Goal: Find specific page/section

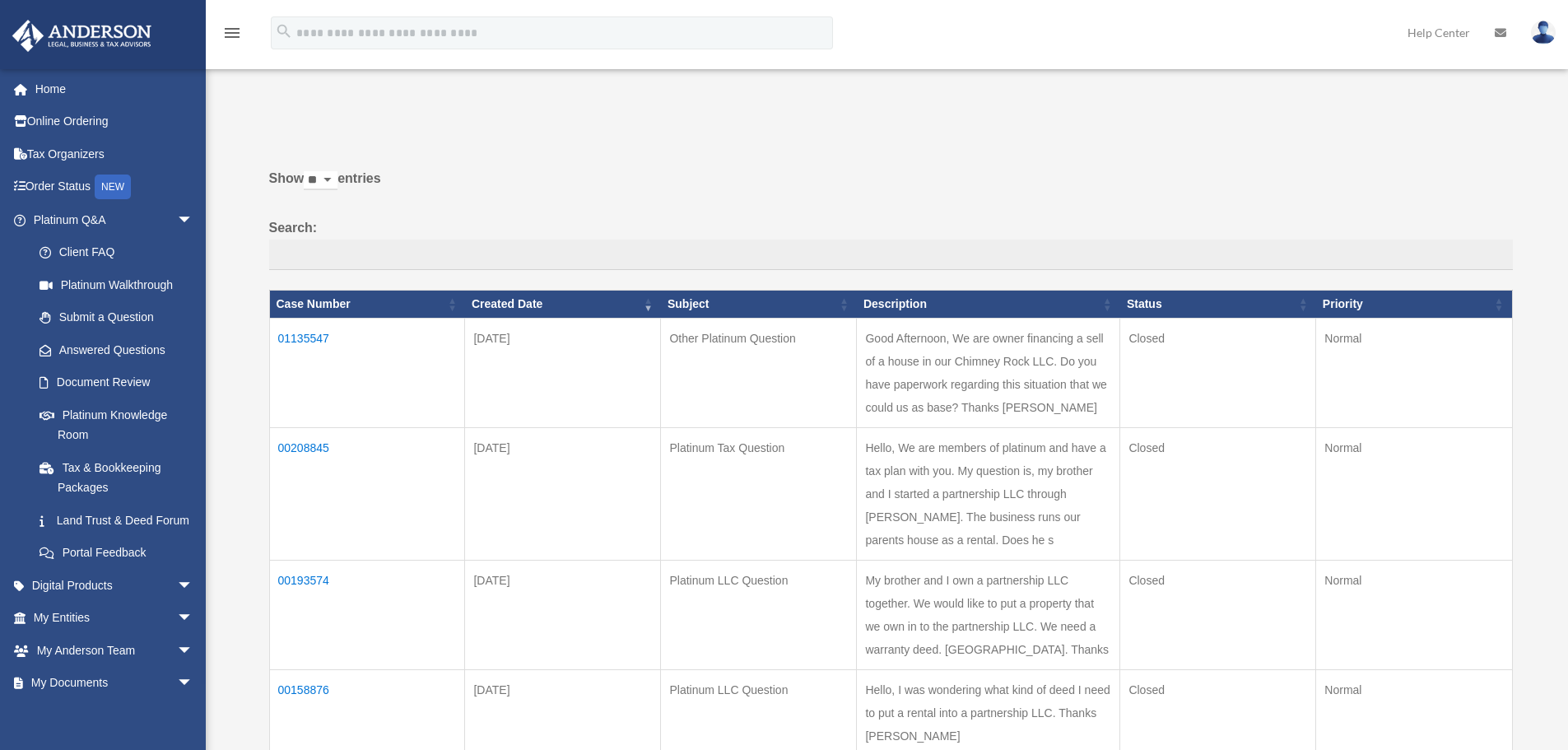
click at [305, 339] on td "01135547" at bounding box center [367, 373] width 196 height 110
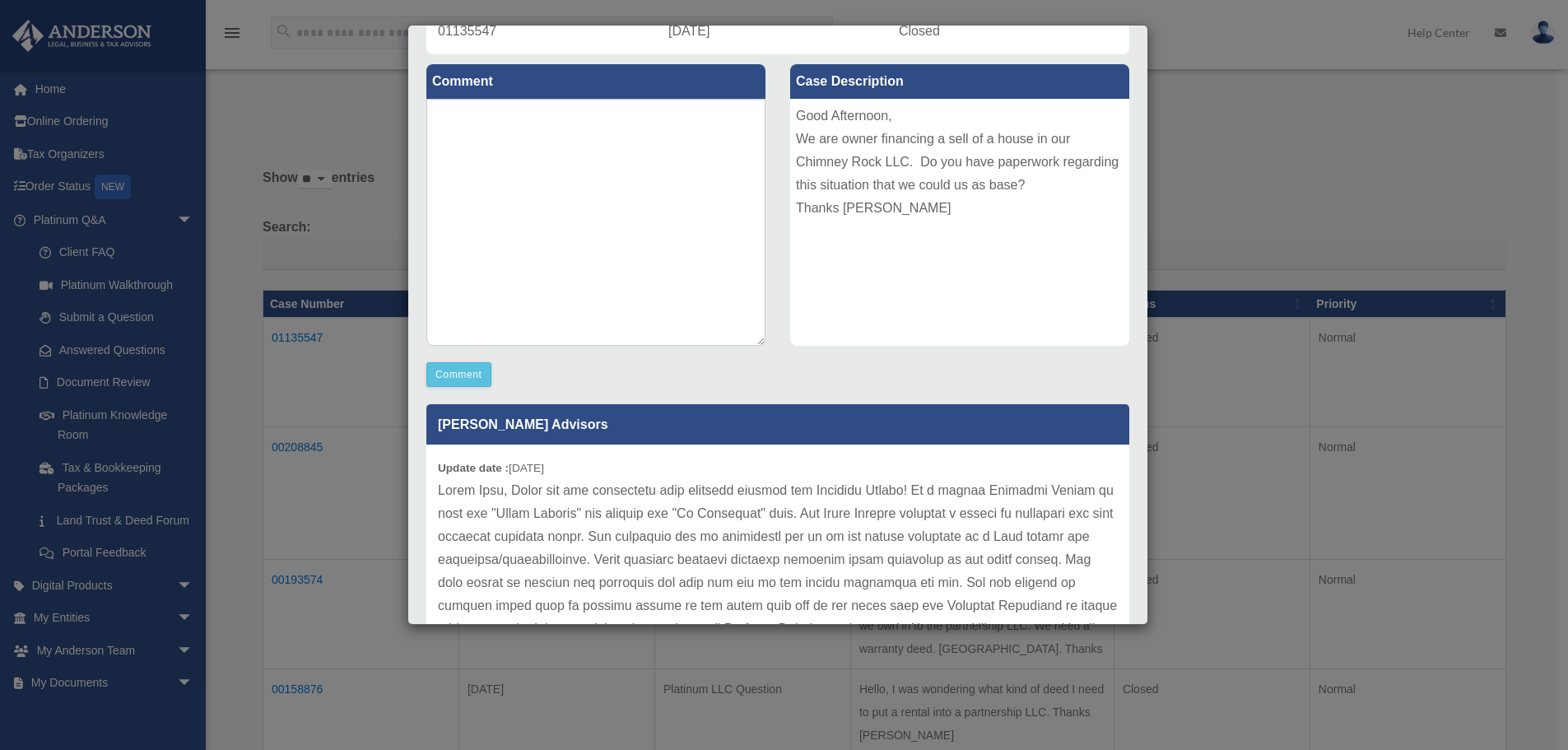
drag, startPoint x: 986, startPoint y: 414, endPoint x: 981, endPoint y: 404, distance: 11.2
click at [981, 404] on p "[PERSON_NAME] Advisors" at bounding box center [778, 424] width 703 height 41
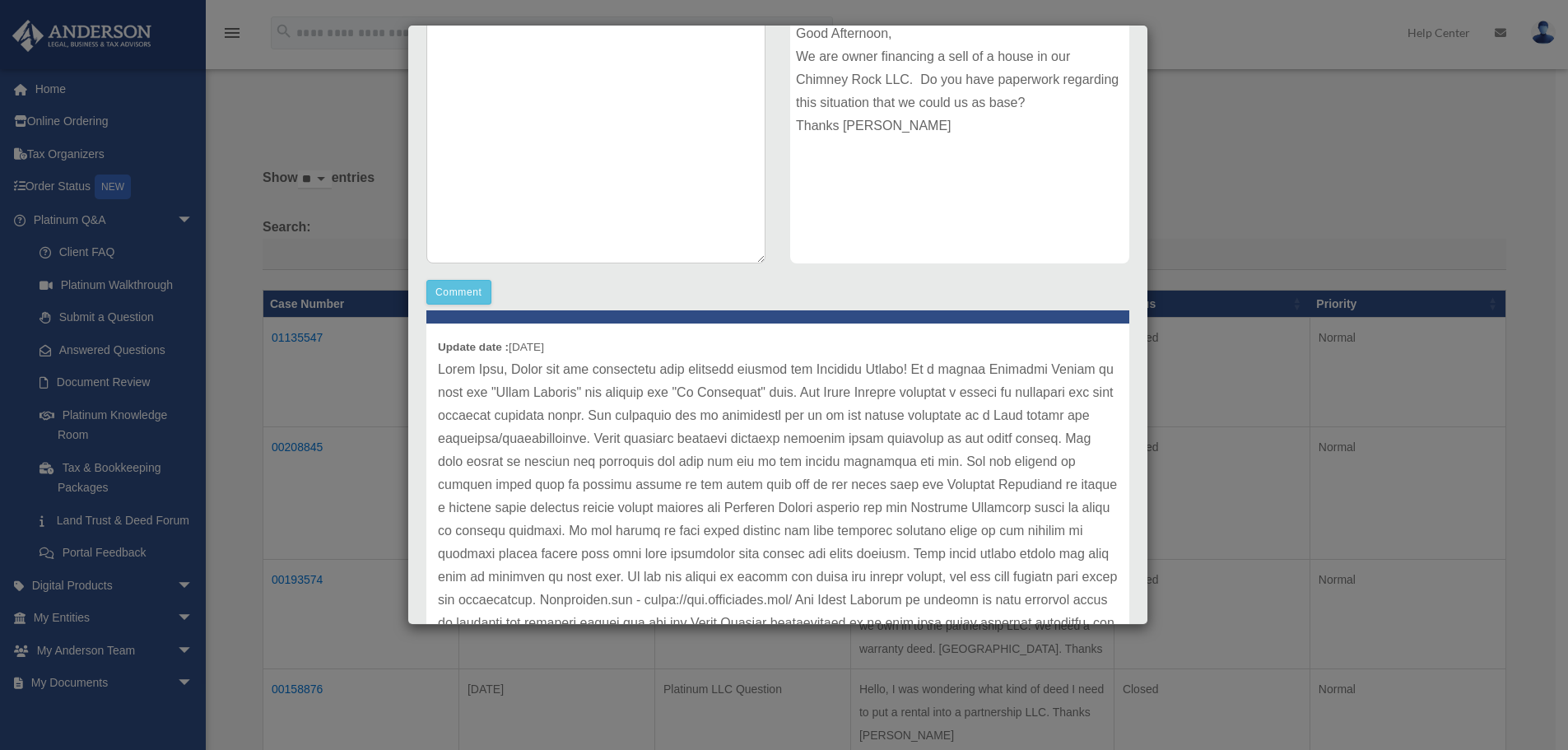
scroll to position [29, 0]
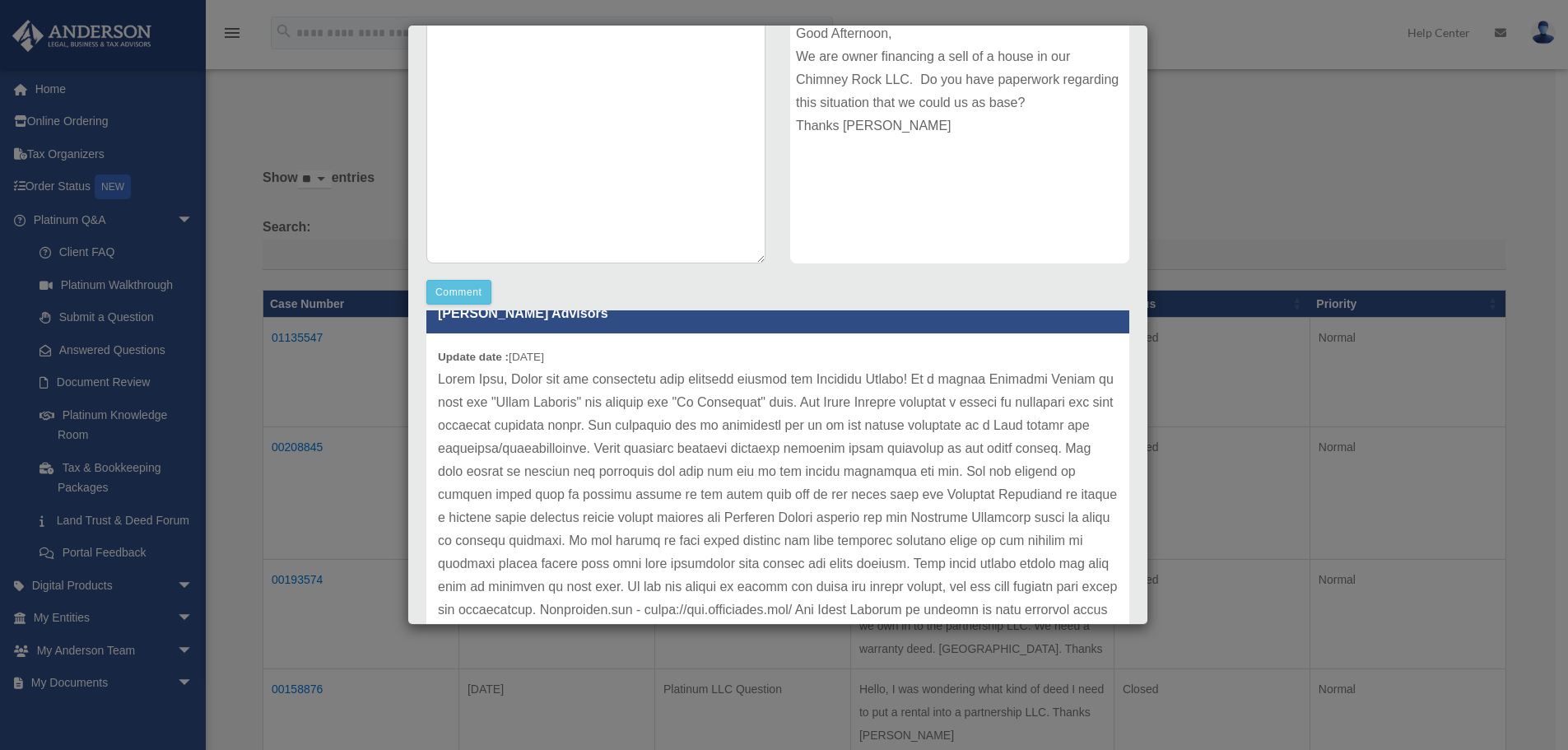
click at [1181, 142] on div "Case Detail × Other Platinum Question Case Number 01135547 Created Date October…" at bounding box center [784, 375] width 1568 height 750
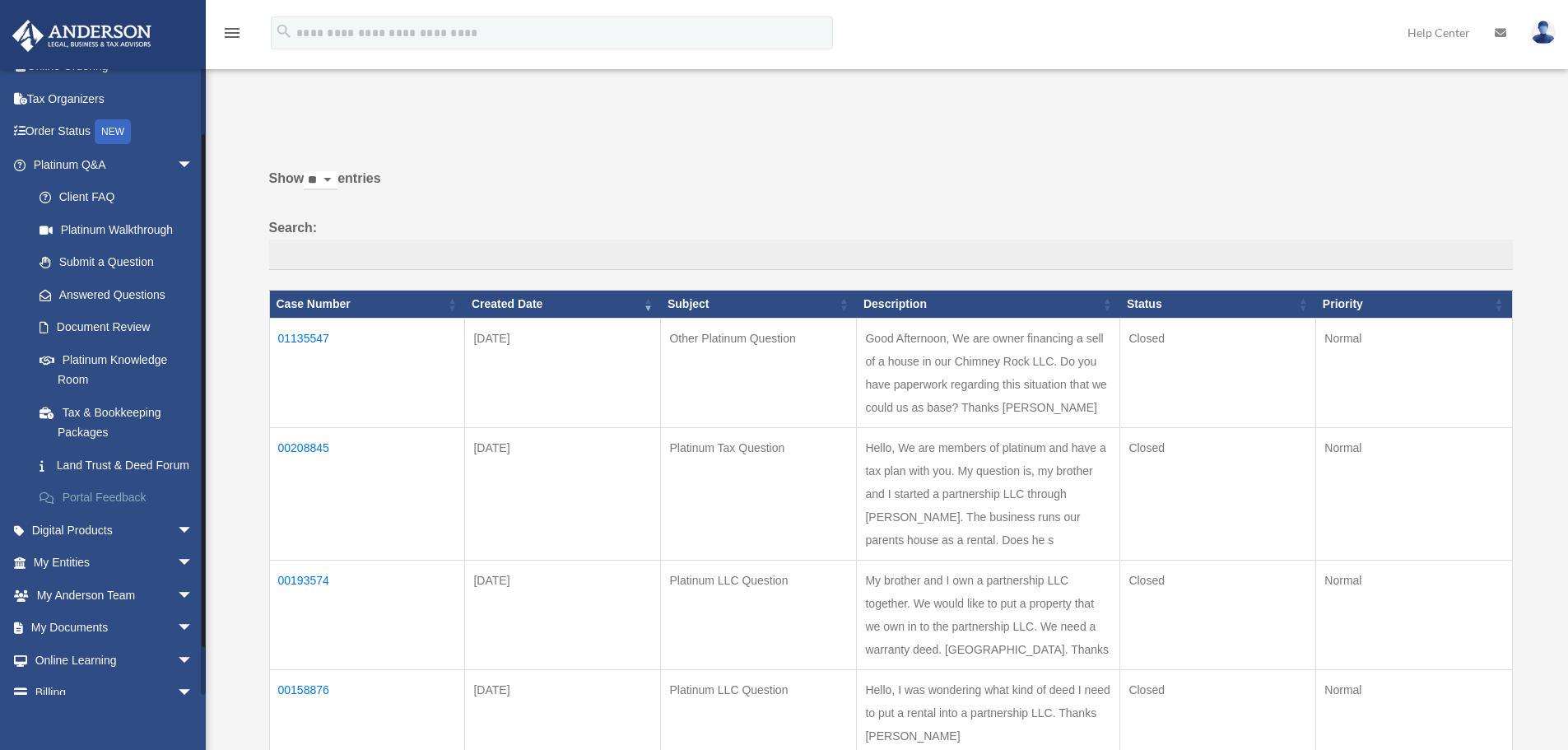
scroll to position [82, 0]
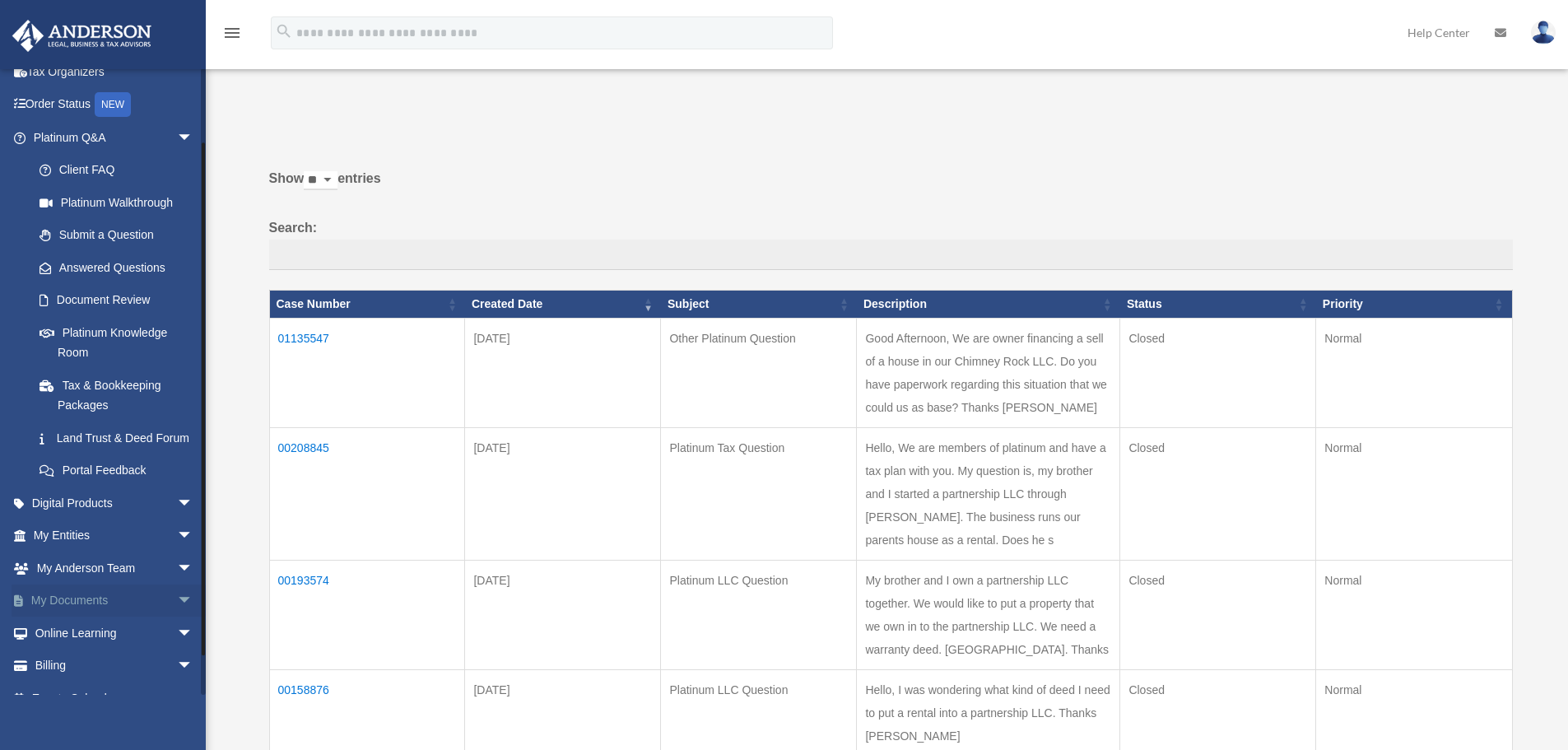
click at [96, 617] on link "My Documents arrow_drop_down" at bounding box center [115, 600] width 207 height 33
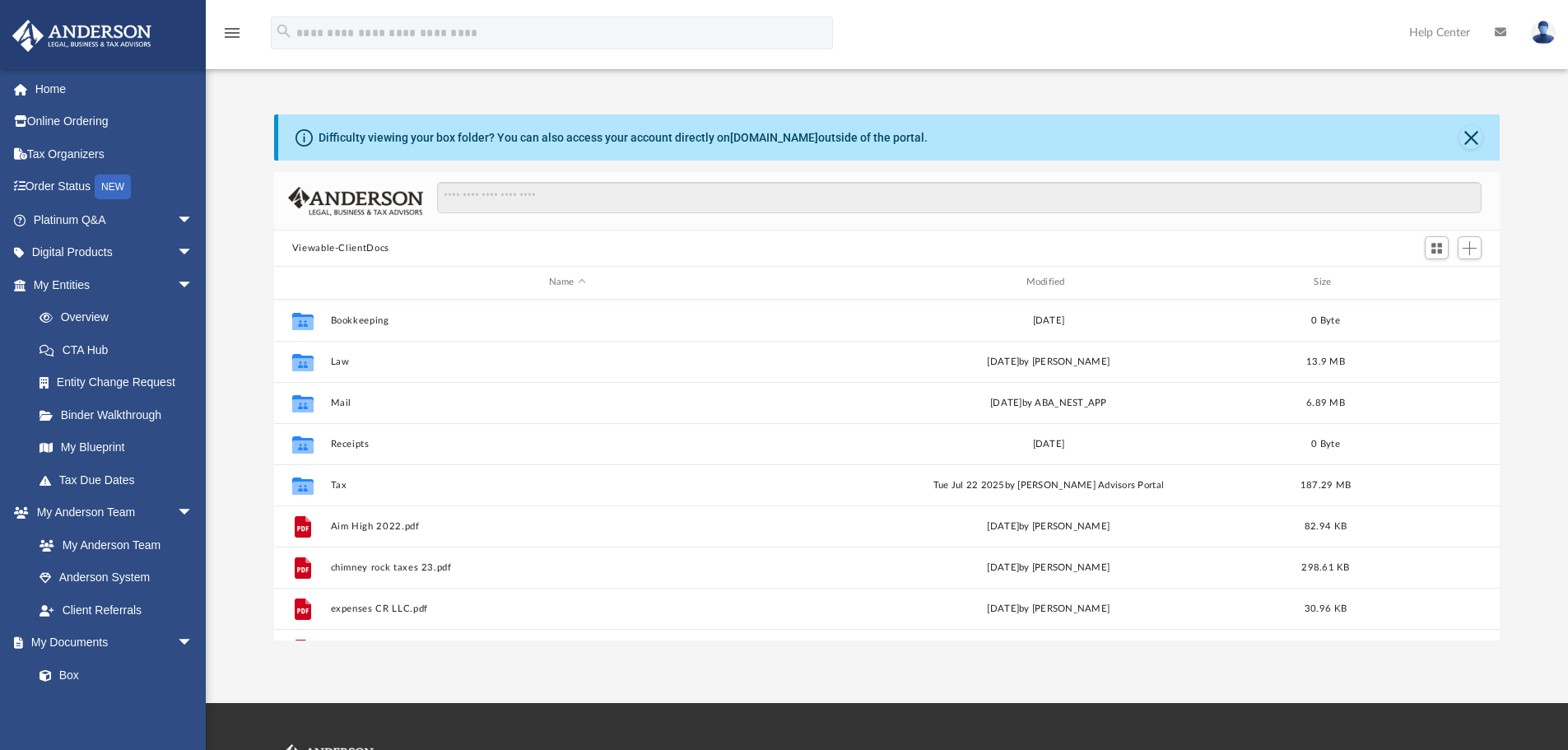
scroll to position [363, 1213]
click at [230, 36] on icon "menu" at bounding box center [232, 33] width 20 height 20
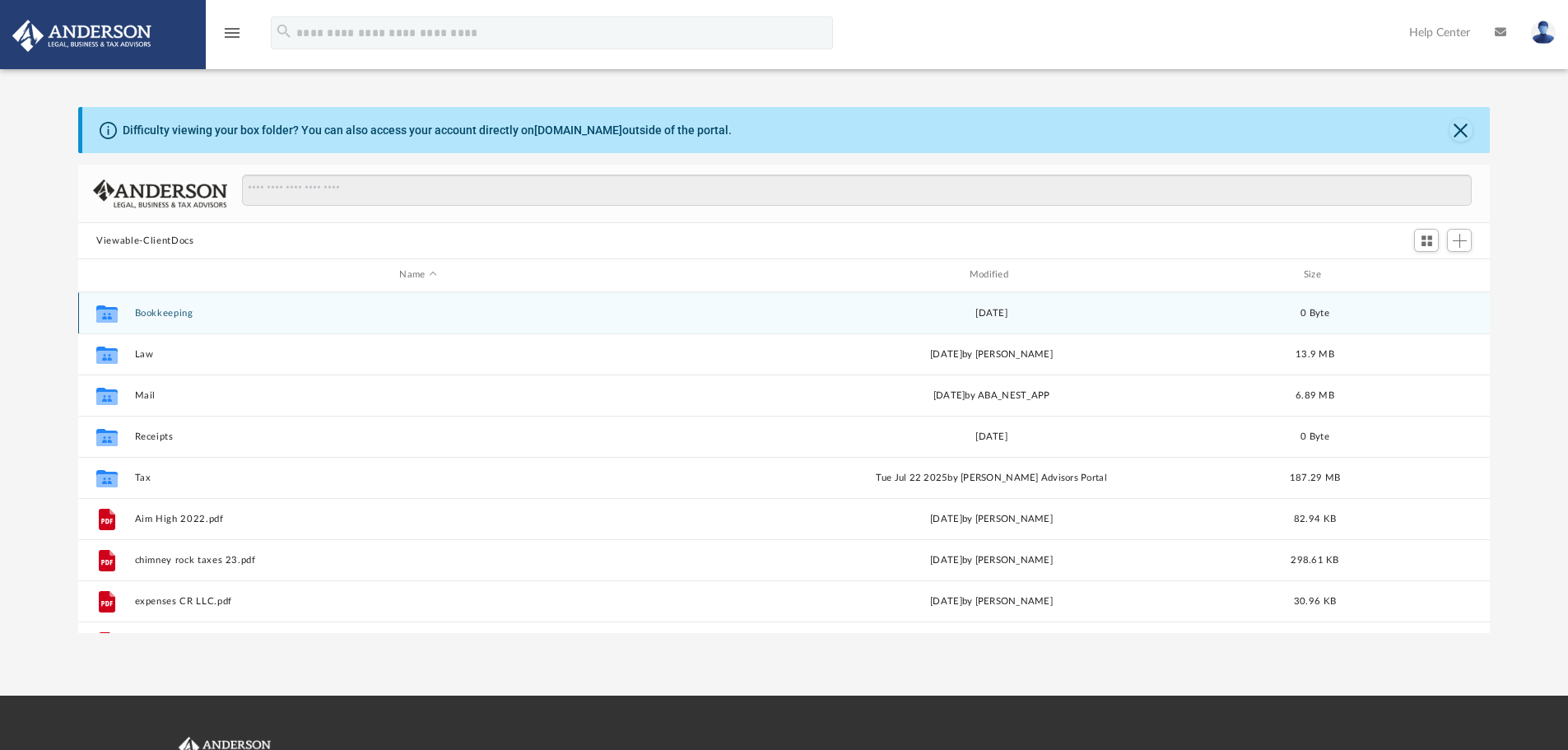
scroll to position [0, 0]
